Goal: Check status

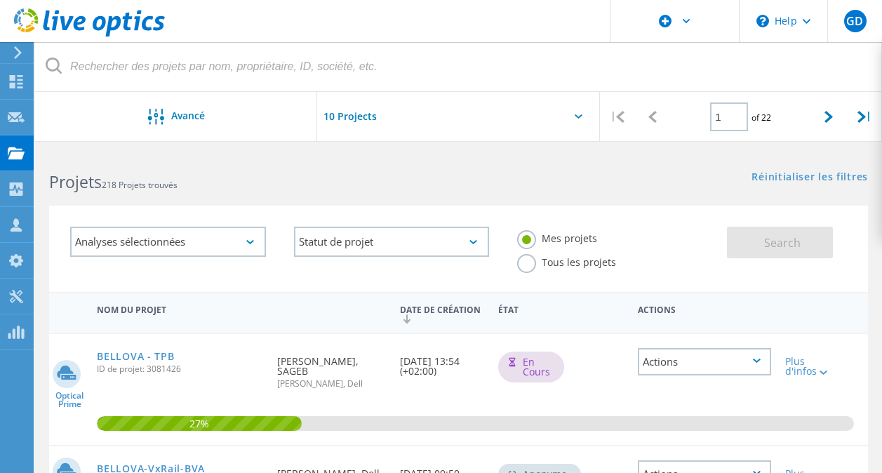
scroll to position [194, 0]
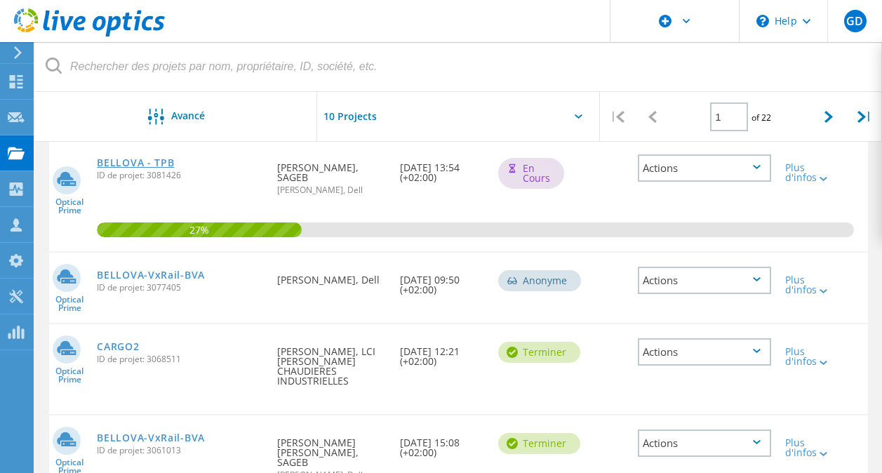
click at [141, 164] on link "BELLOVA - TPB" at bounding box center [135, 163] width 77 height 10
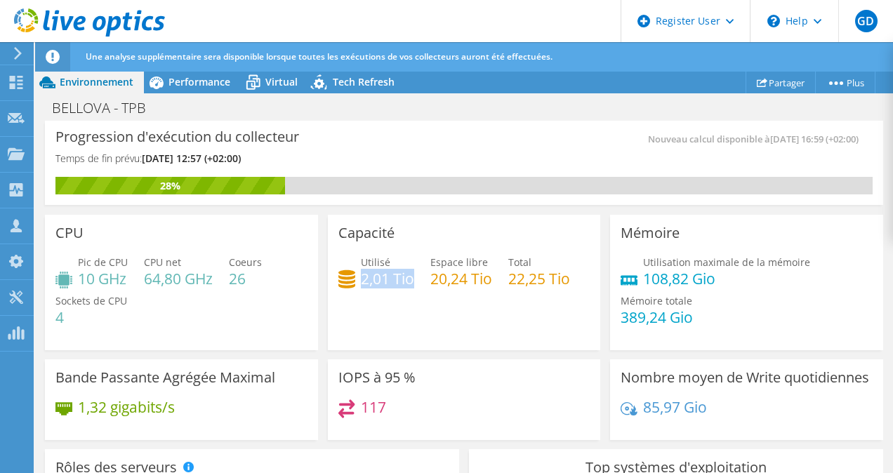
drag, startPoint x: 359, startPoint y: 274, endPoint x: 410, endPoint y: 280, distance: 51.6
click at [410, 280] on h4 "2,01 Tio" at bounding box center [387, 278] width 53 height 15
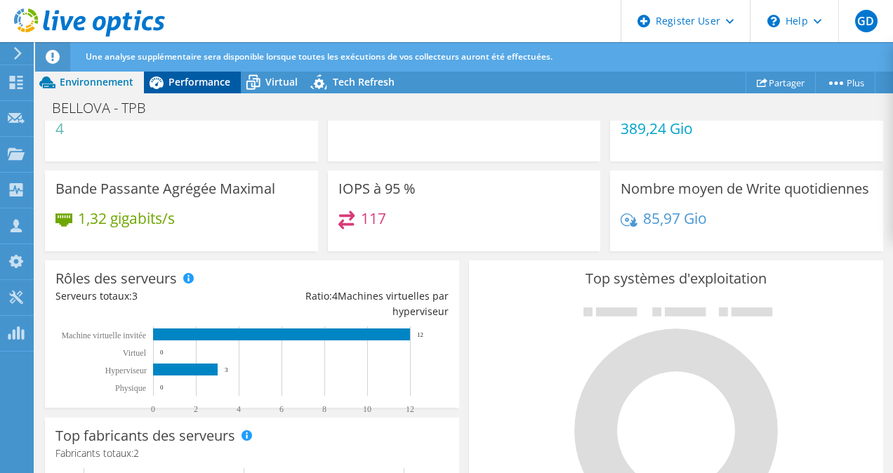
click at [175, 84] on span "Performance" at bounding box center [199, 81] width 62 height 13
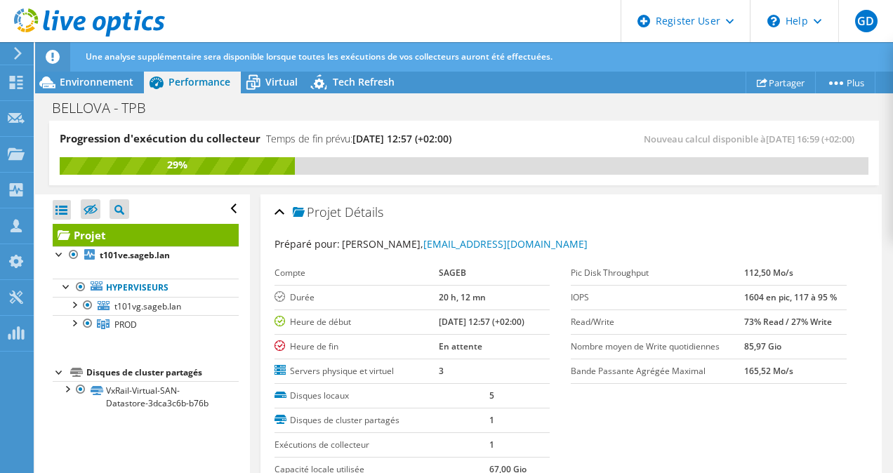
scroll to position [0, 0]
click at [74, 326] on div at bounding box center [74, 322] width 14 height 14
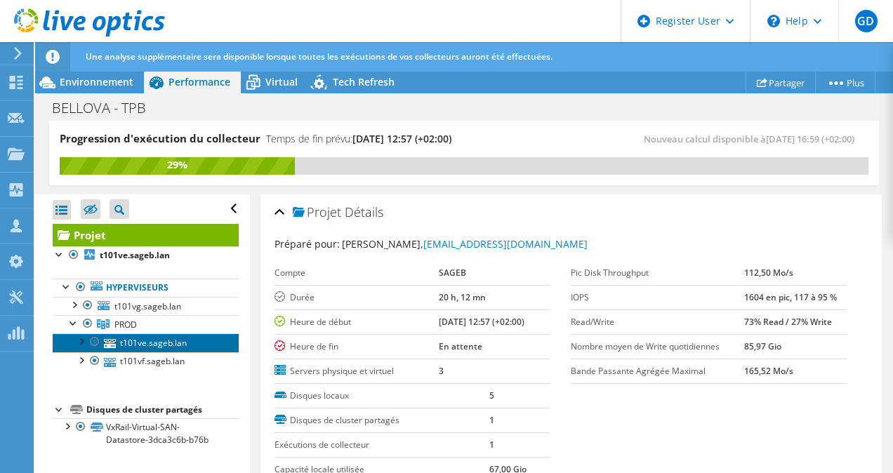
click at [148, 342] on link "t101ve.sageb.lan" at bounding box center [146, 342] width 186 height 18
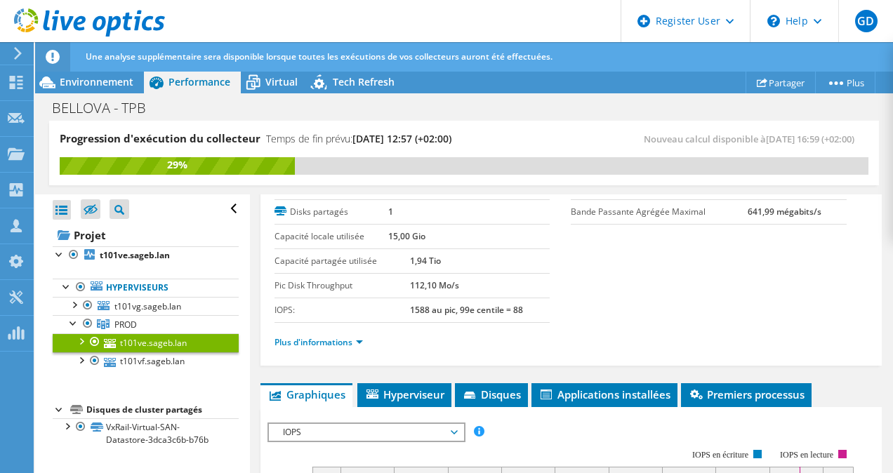
scroll to position [86, 0]
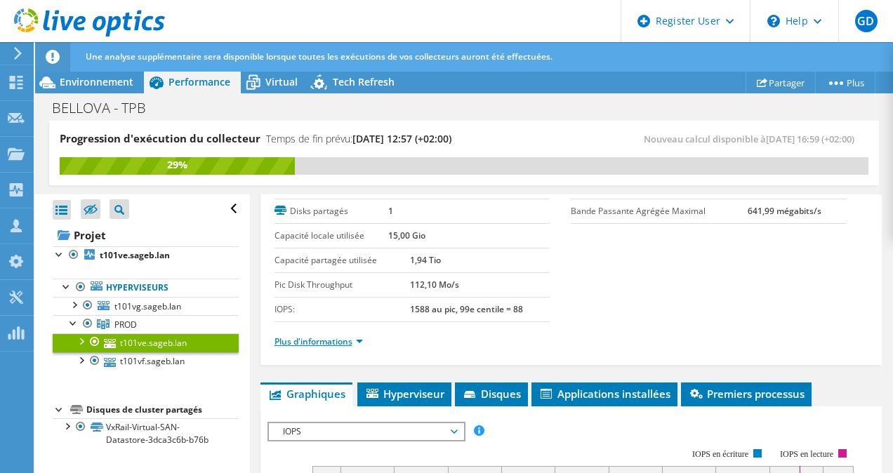
click at [356, 335] on link "Plus d'informations" at bounding box center [318, 341] width 88 height 12
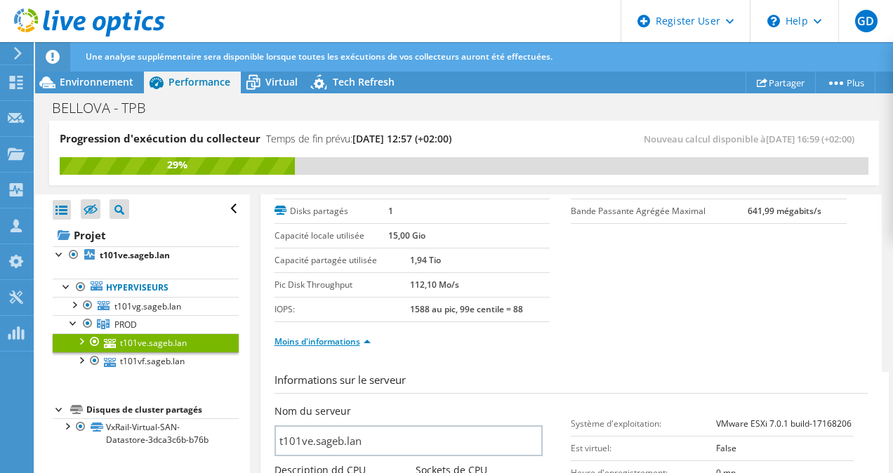
scroll to position [262, 0]
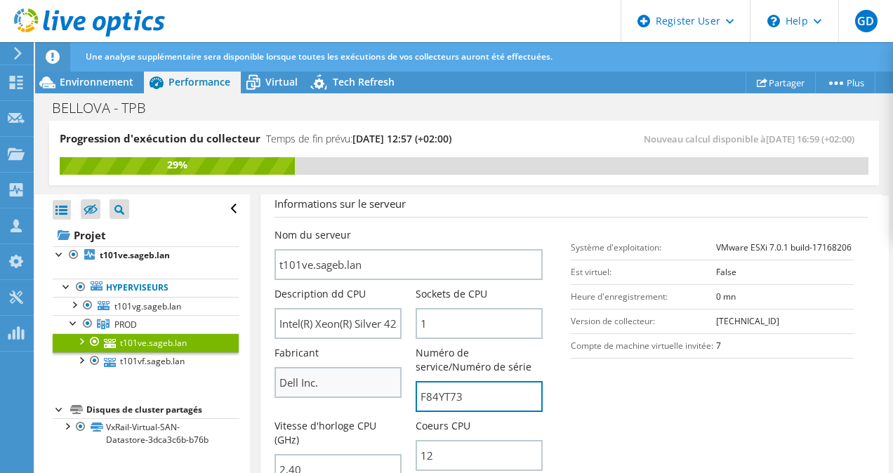
drag, startPoint x: 486, startPoint y: 387, endPoint x: 380, endPoint y: 392, distance: 106.7
click at [380, 228] on div "Nom du serveur t101ve.sageb.lan Description dd CPU Intel(R) Xeon(R) Silver 4214…" at bounding box center [415, 228] width 283 height 0
click at [479, 406] on input "F84YT73" at bounding box center [478, 396] width 127 height 31
